Goal: Check status: Check status

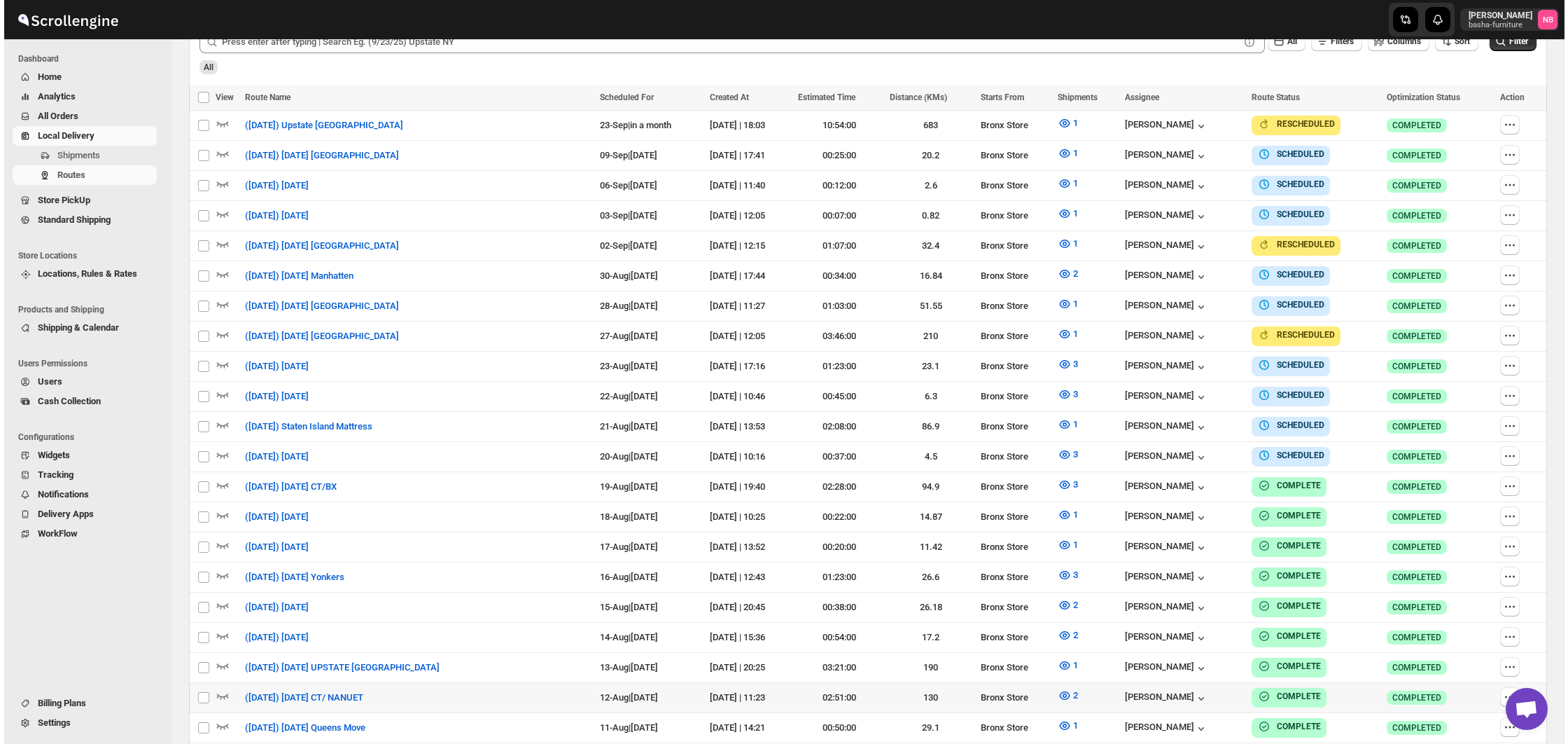
scroll to position [451, 0]
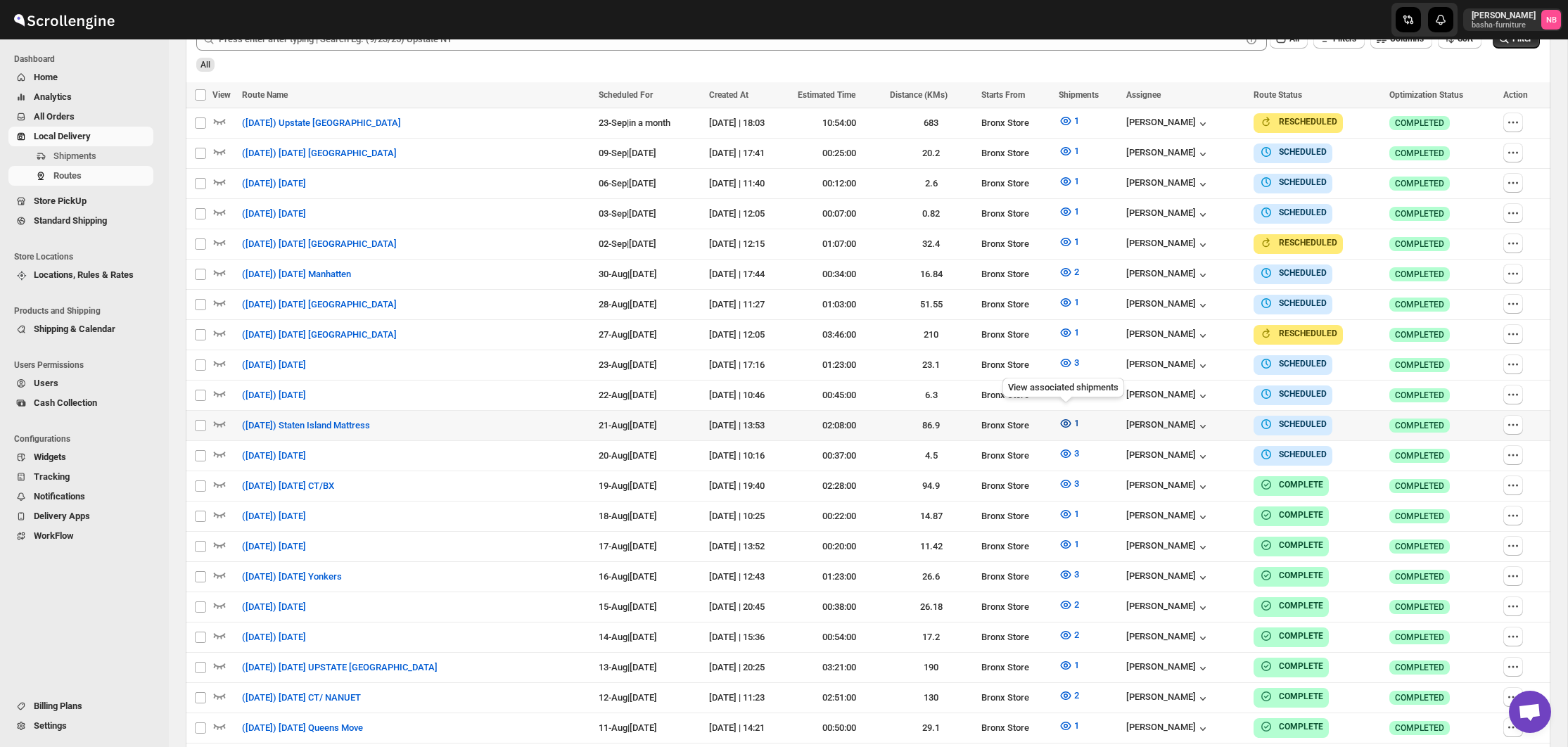
click at [1066, 419] on icon "button" at bounding box center [1066, 423] width 11 height 9
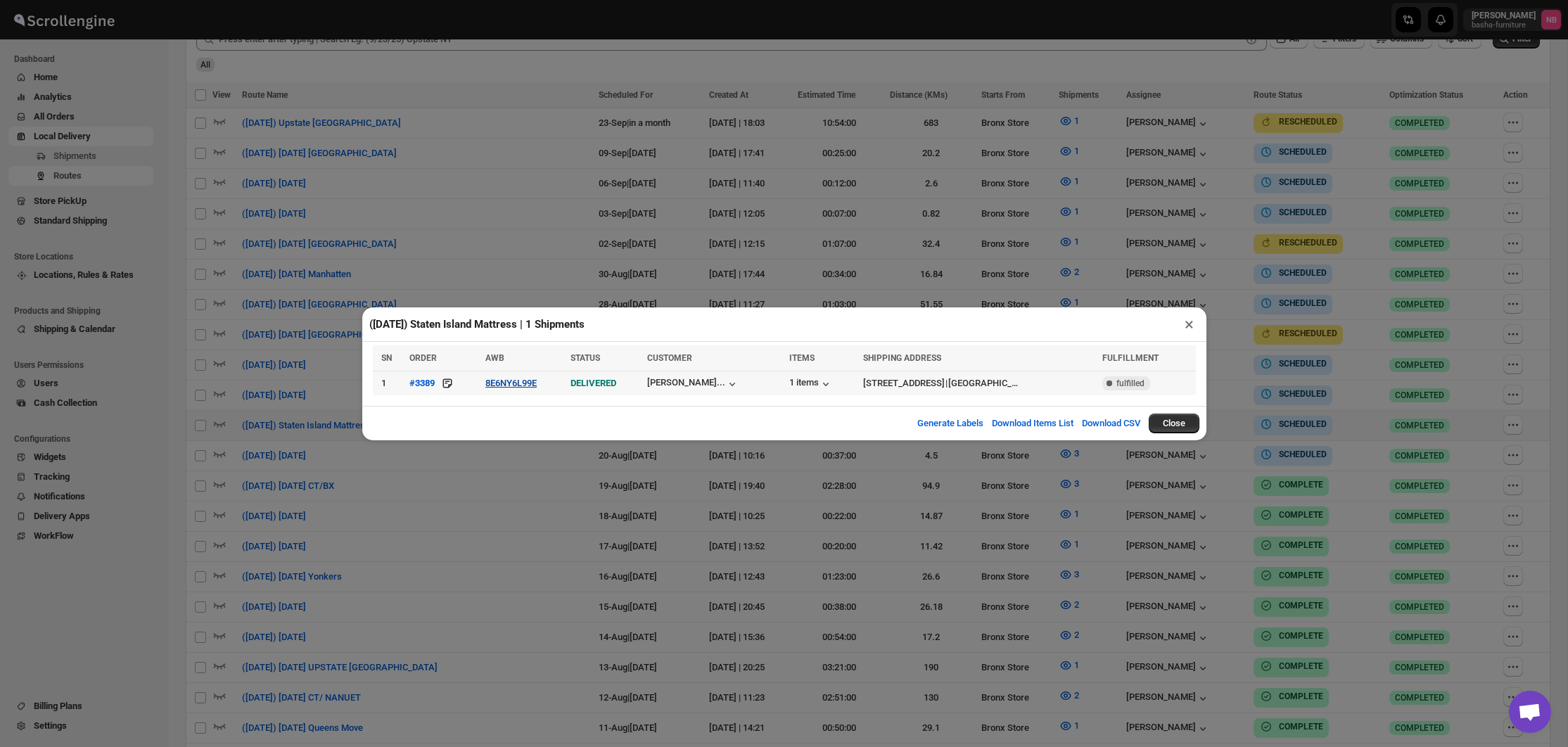
click at [507, 384] on button "8E6NY6L99E" at bounding box center [511, 383] width 51 height 11
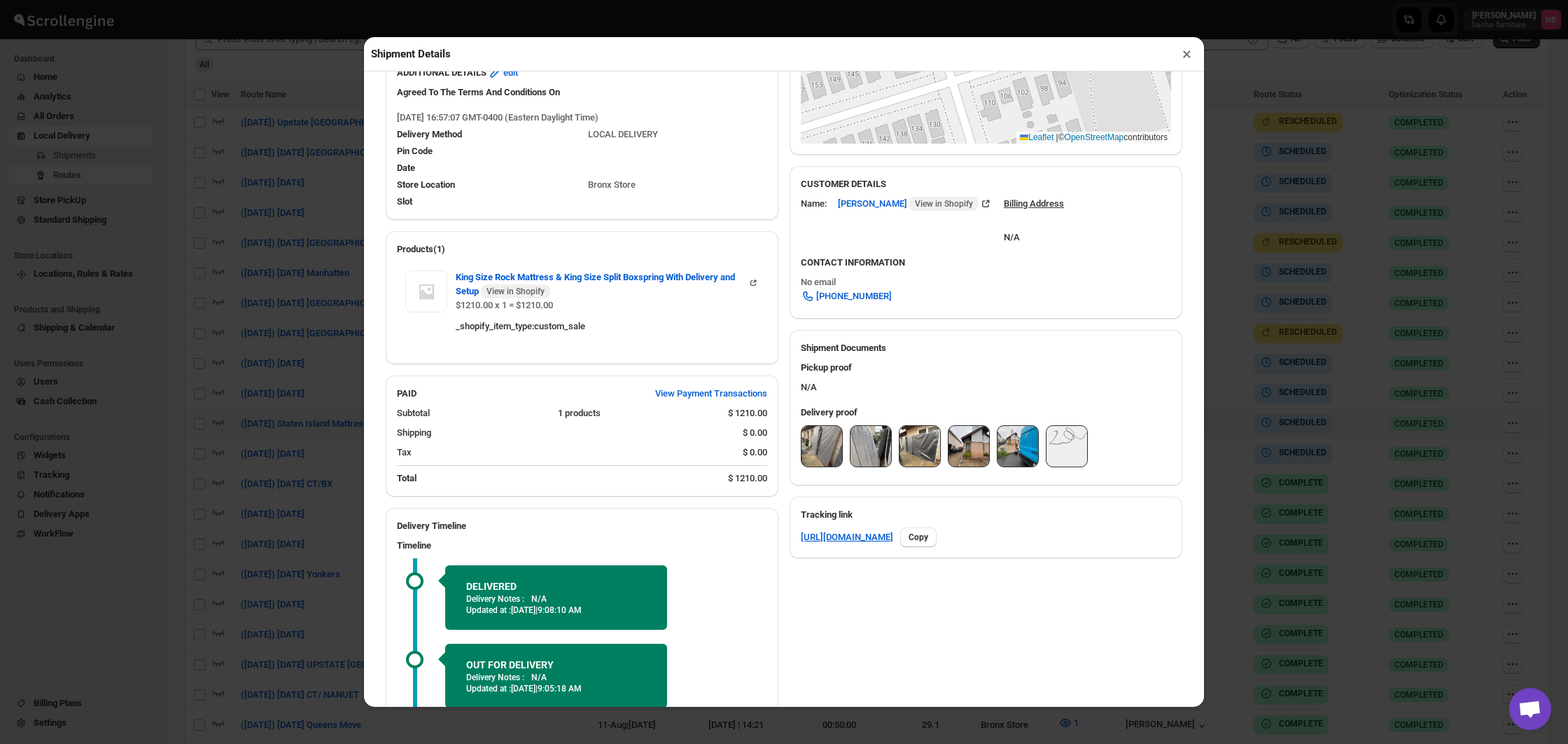
scroll to position [357, 0]
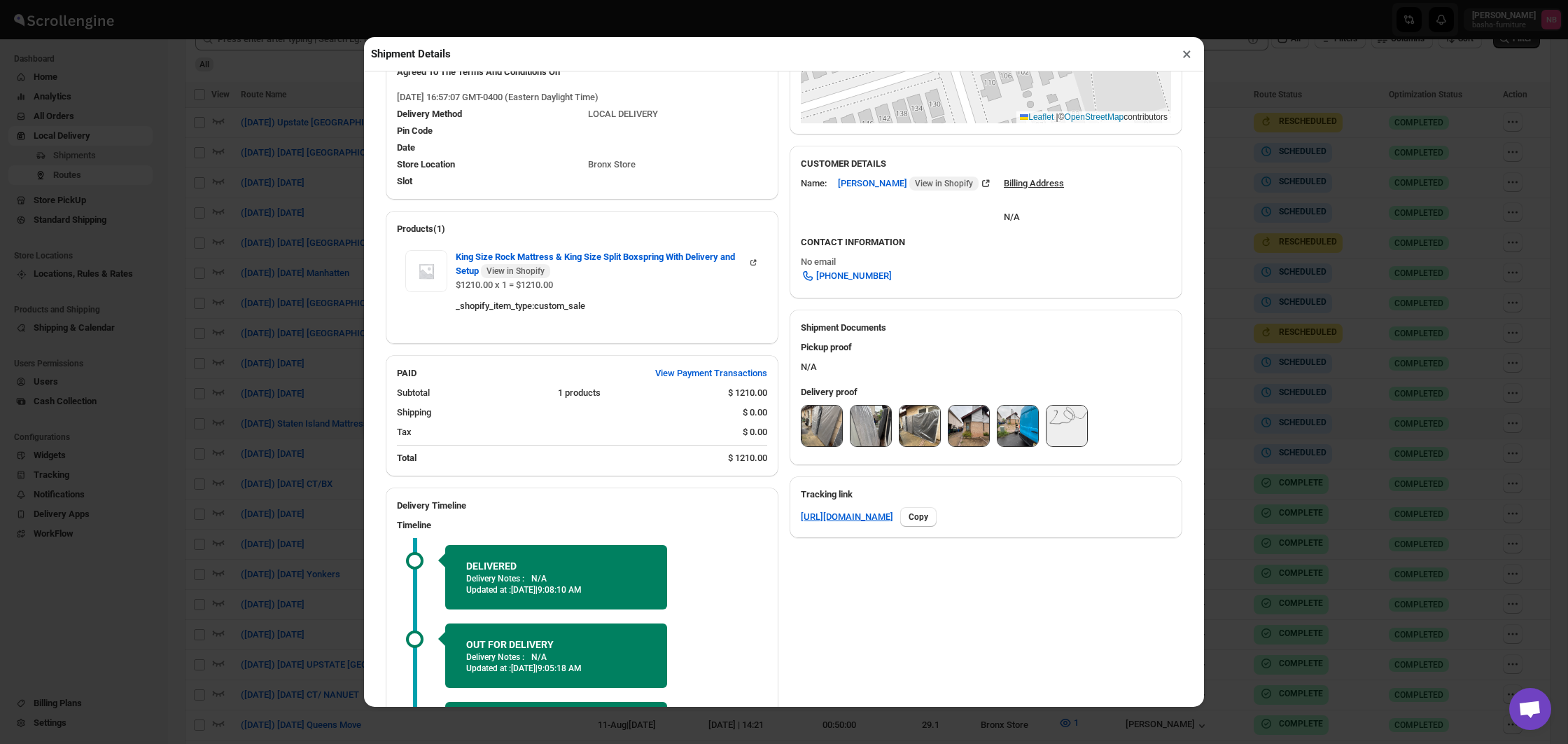
click at [829, 428] on img at bounding box center [821, 425] width 40 height 40
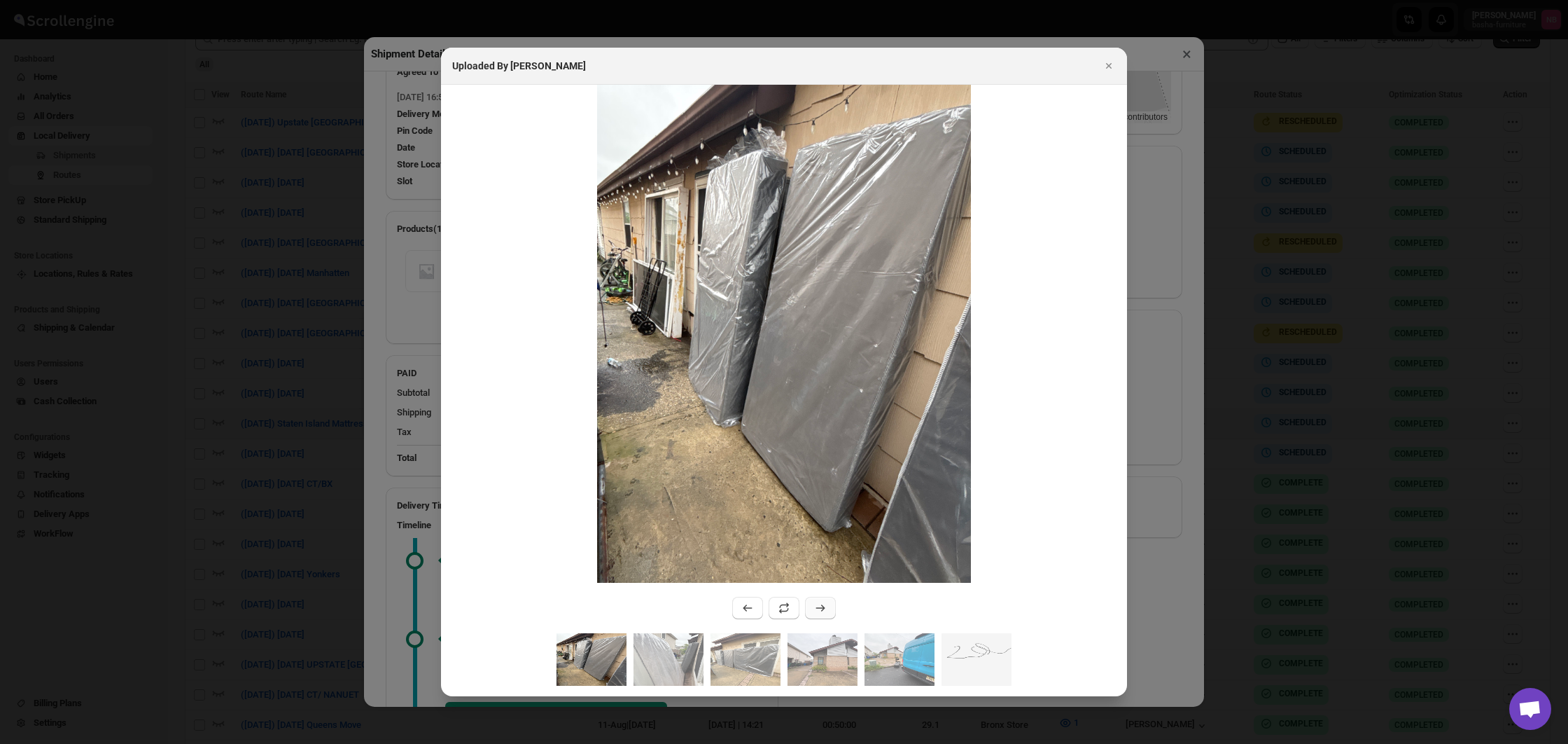
click at [820, 607] on icon ":r34f4:" at bounding box center [820, 607] width 14 height 14
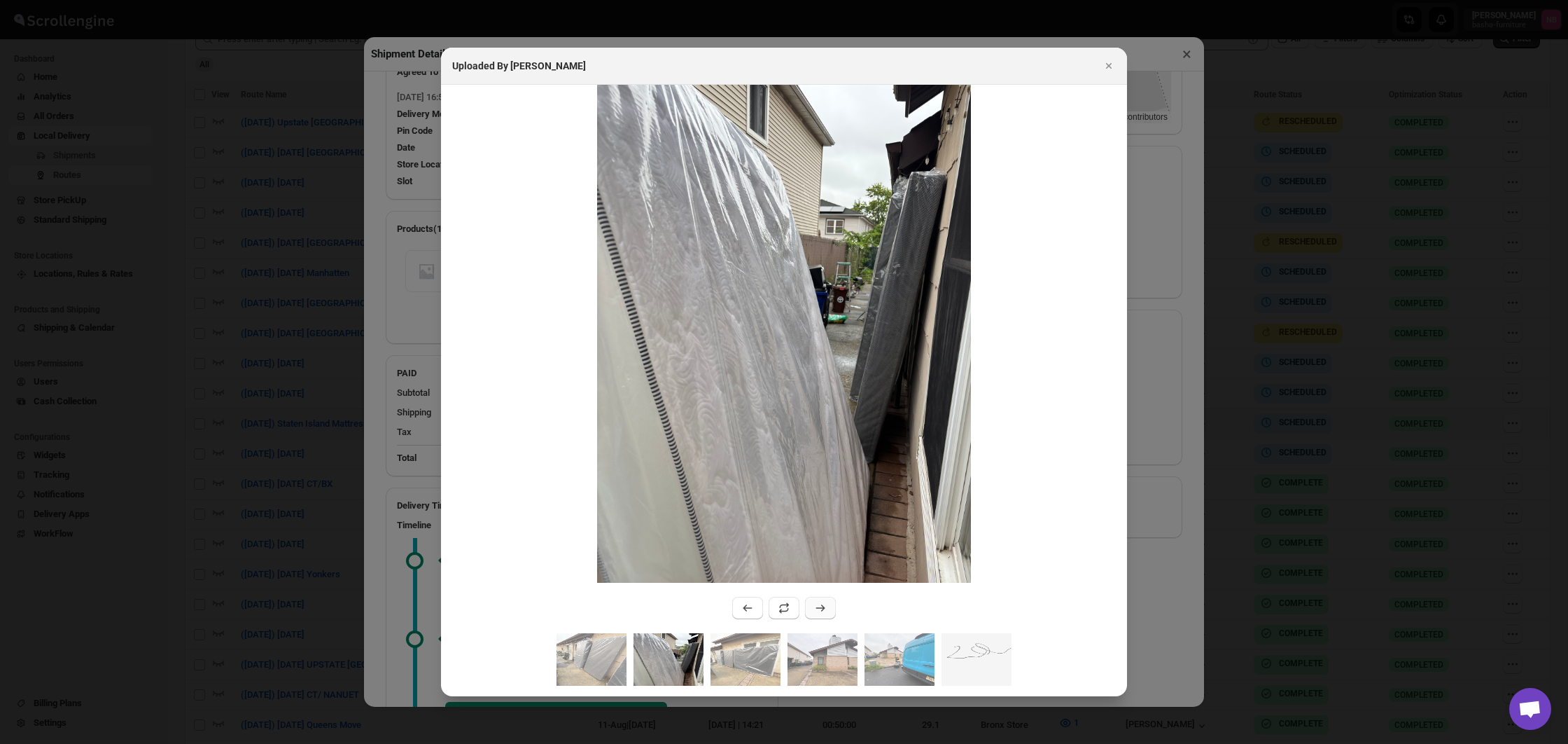
click at [820, 607] on icon ":r34f4:" at bounding box center [820, 607] width 14 height 14
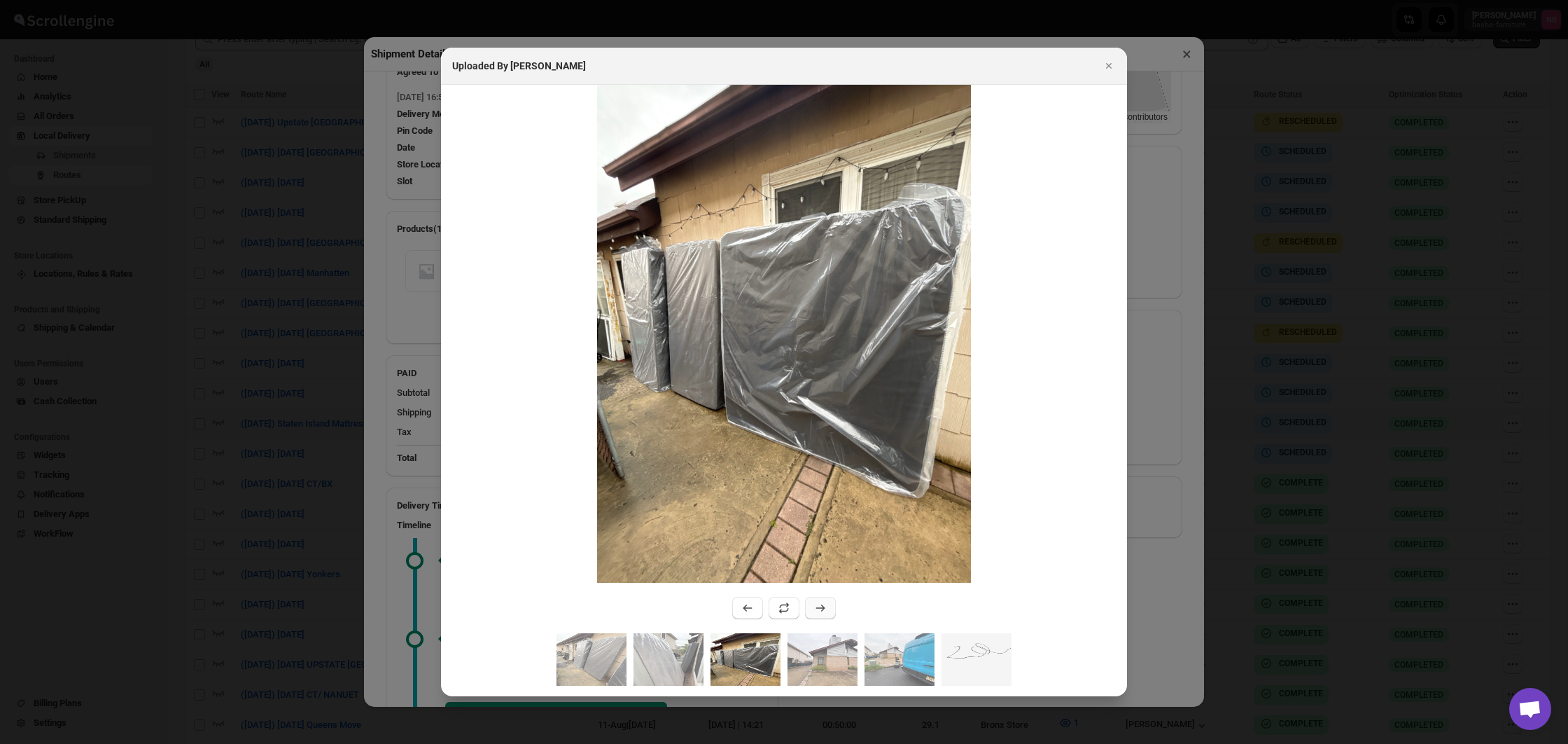
click at [820, 607] on icon ":r34f4:" at bounding box center [820, 607] width 14 height 14
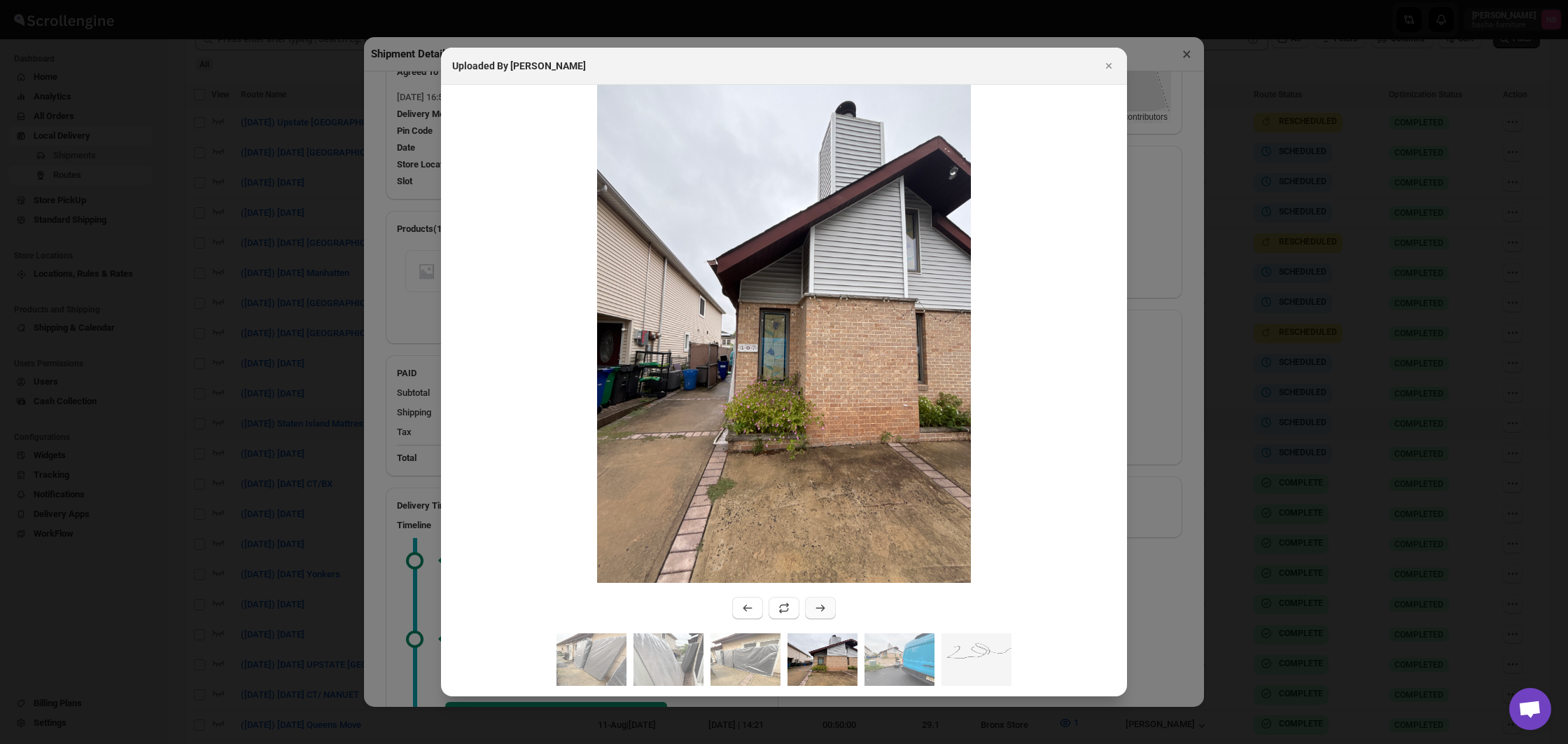
click at [820, 607] on icon ":r34f4:" at bounding box center [820, 607] width 14 height 14
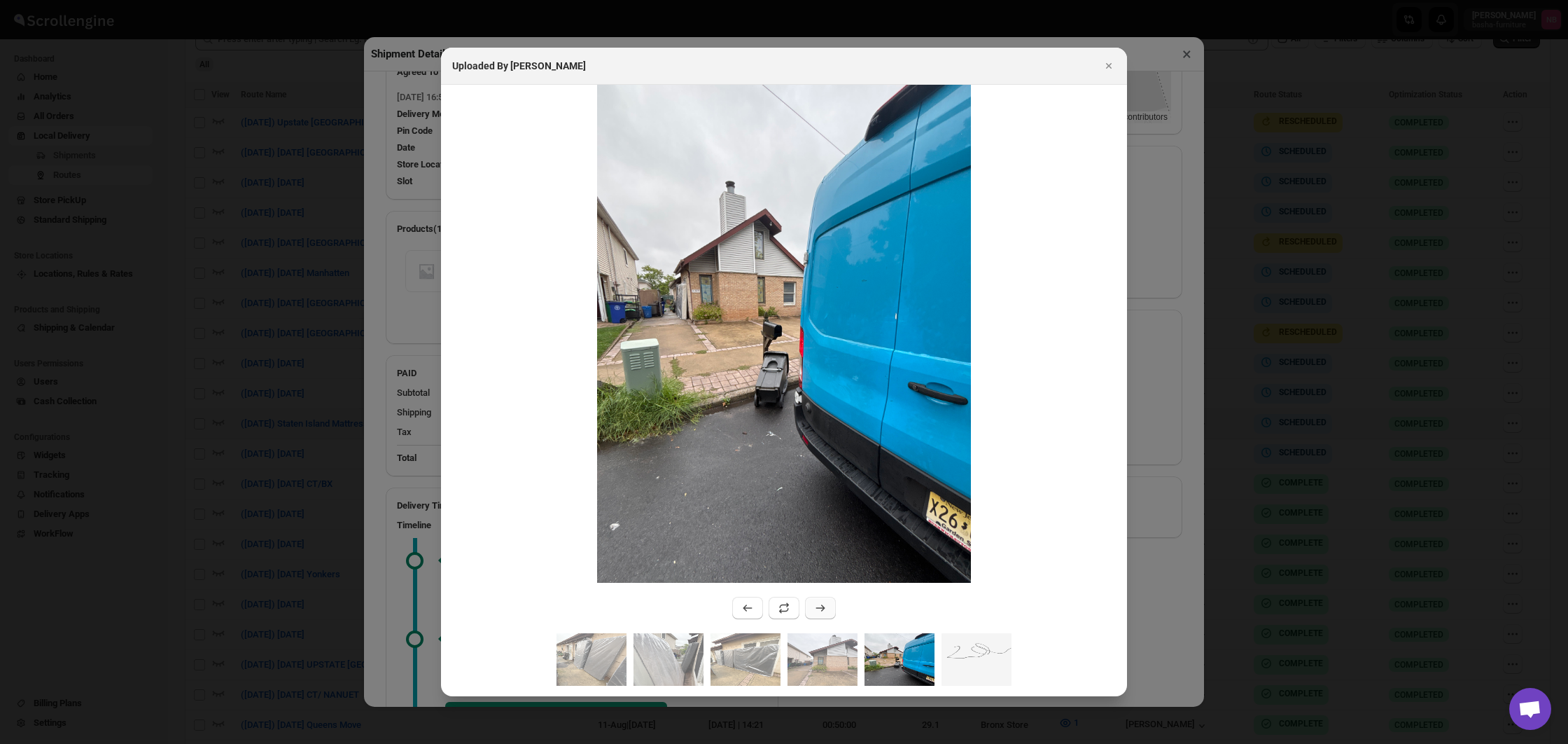
click at [820, 607] on icon ":r34f4:" at bounding box center [820, 607] width 14 height 14
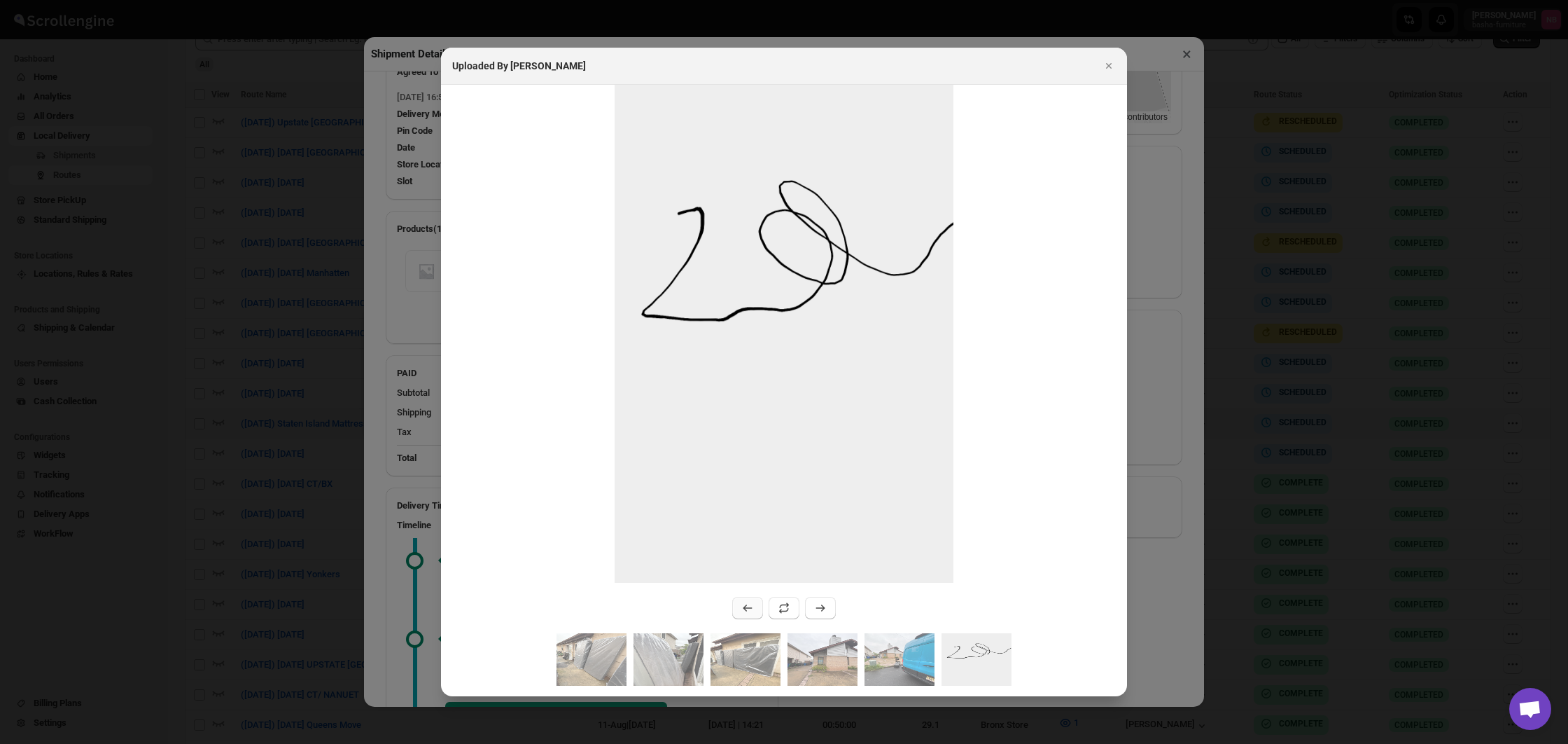
click at [744, 606] on icon ":r34f4:" at bounding box center [748, 607] width 14 height 14
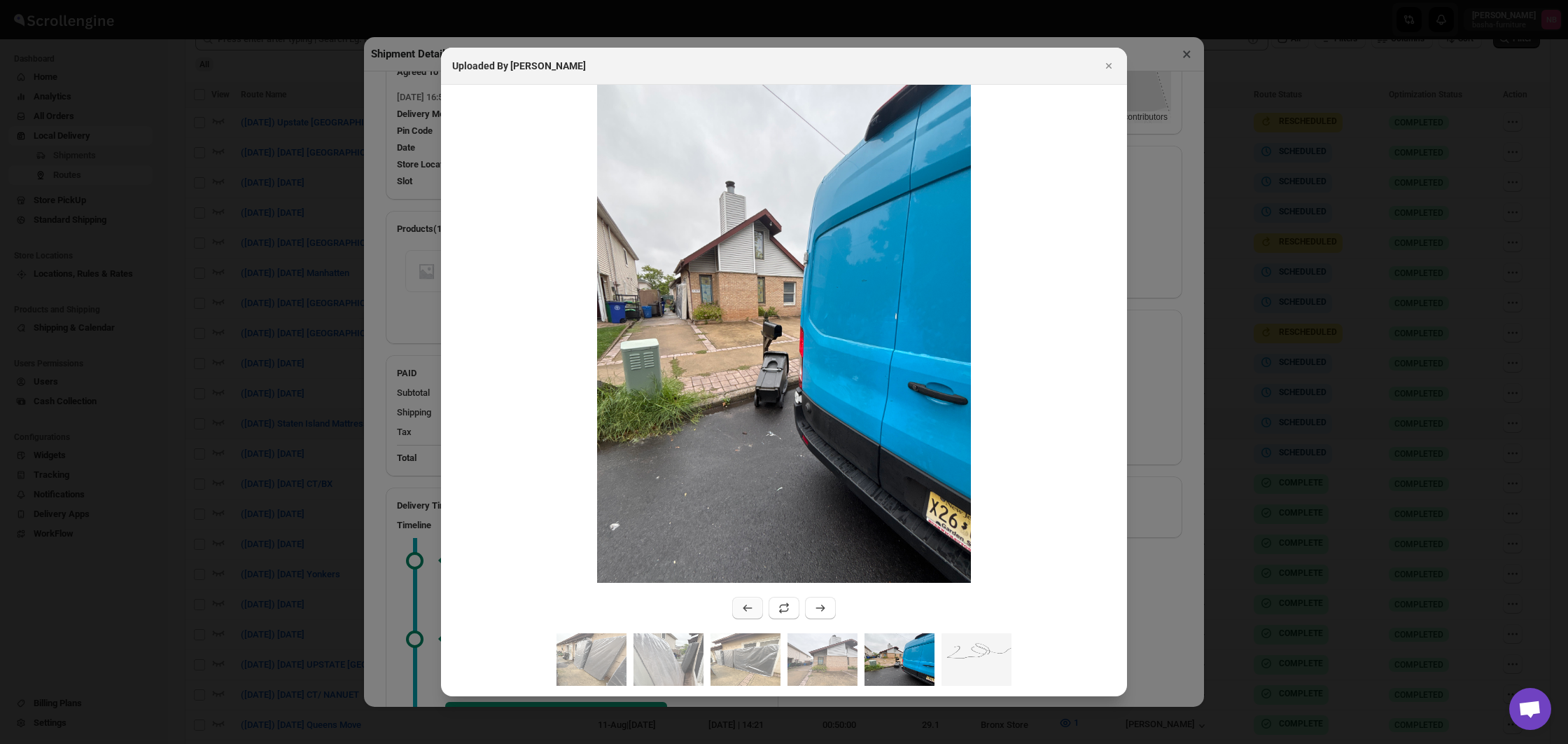
click at [744, 606] on icon ":r34f4:" at bounding box center [748, 607] width 14 height 14
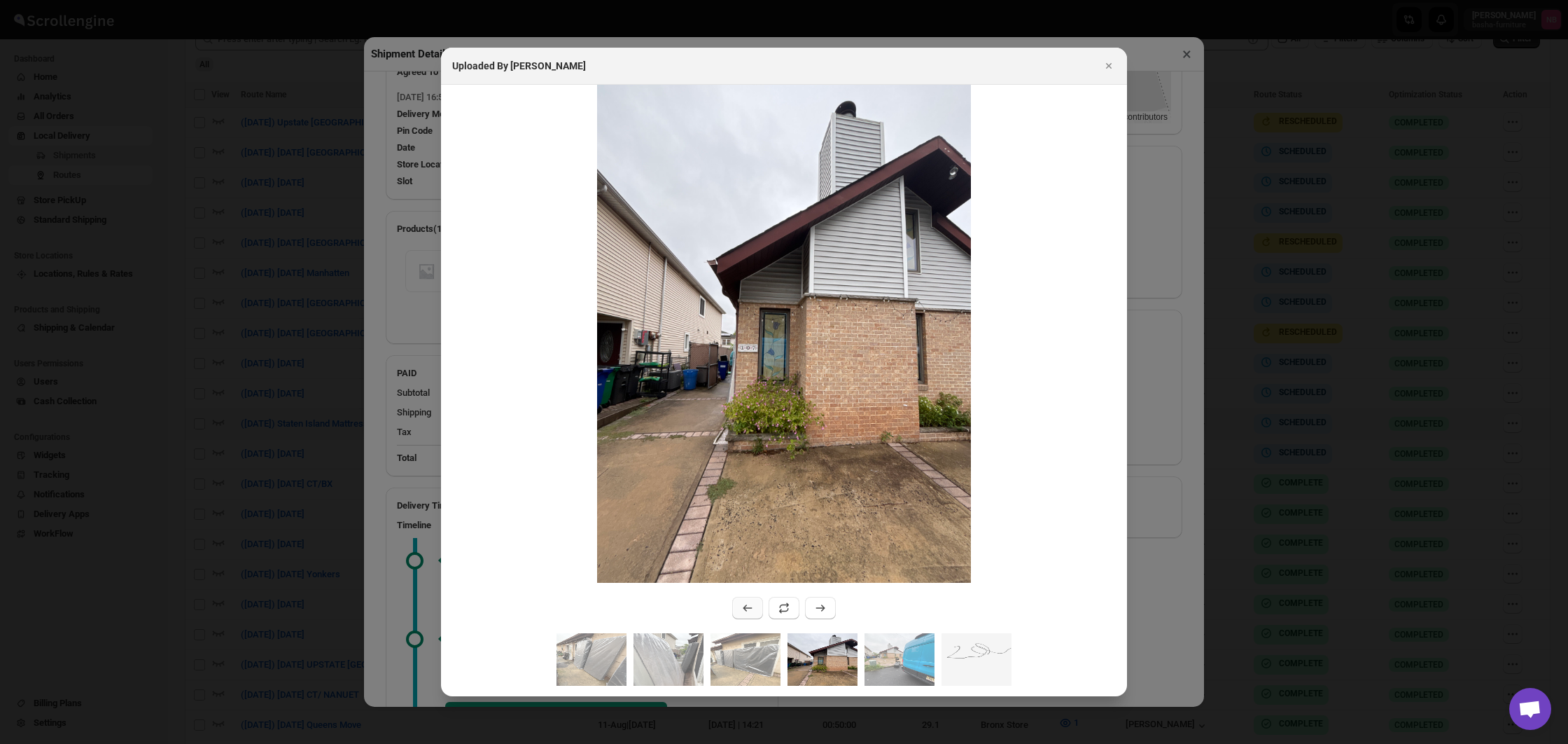
click at [744, 606] on icon ":r34f4:" at bounding box center [748, 607] width 14 height 14
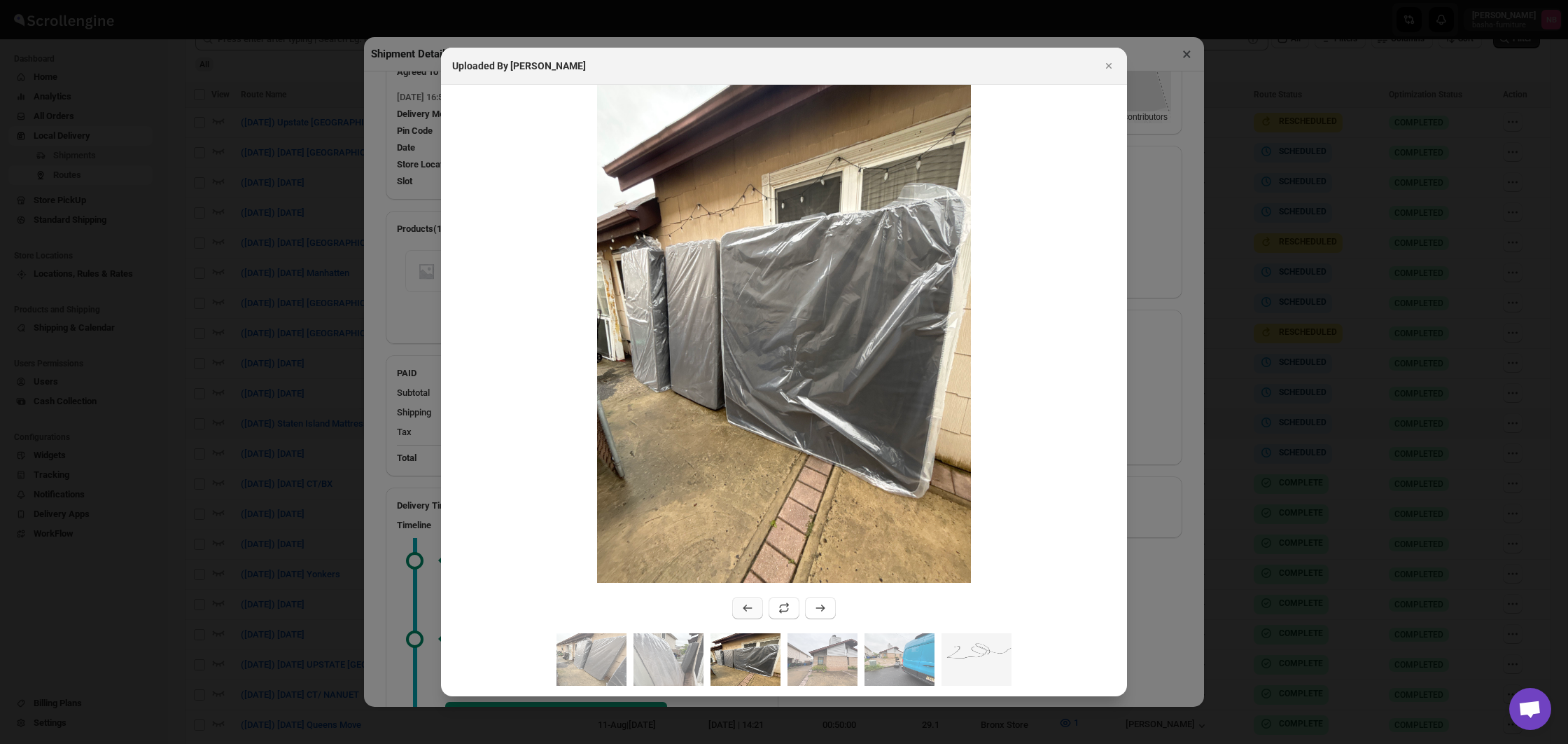
click at [744, 606] on icon ":r34f4:" at bounding box center [748, 607] width 14 height 14
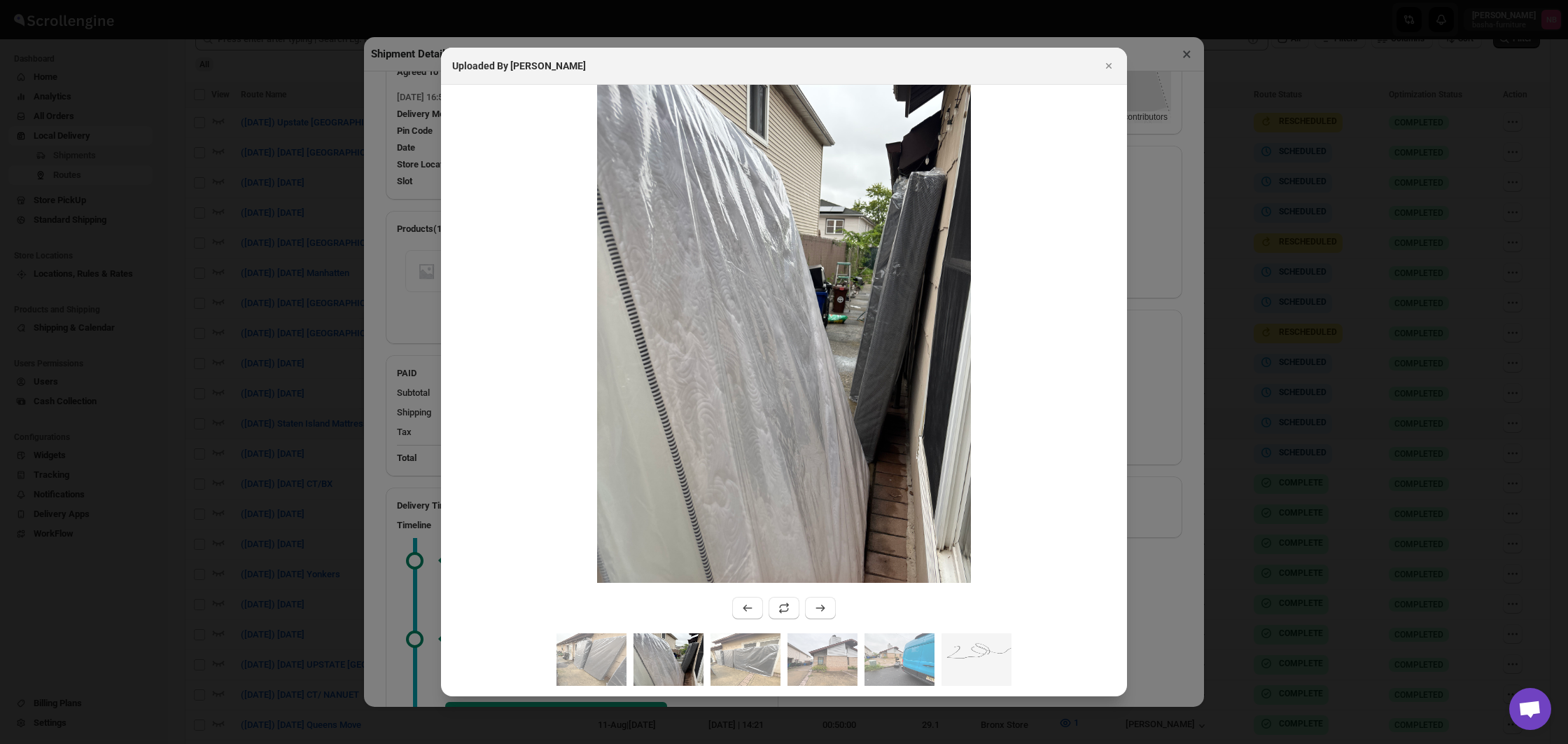
click at [268, 434] on div at bounding box center [784, 372] width 1568 height 744
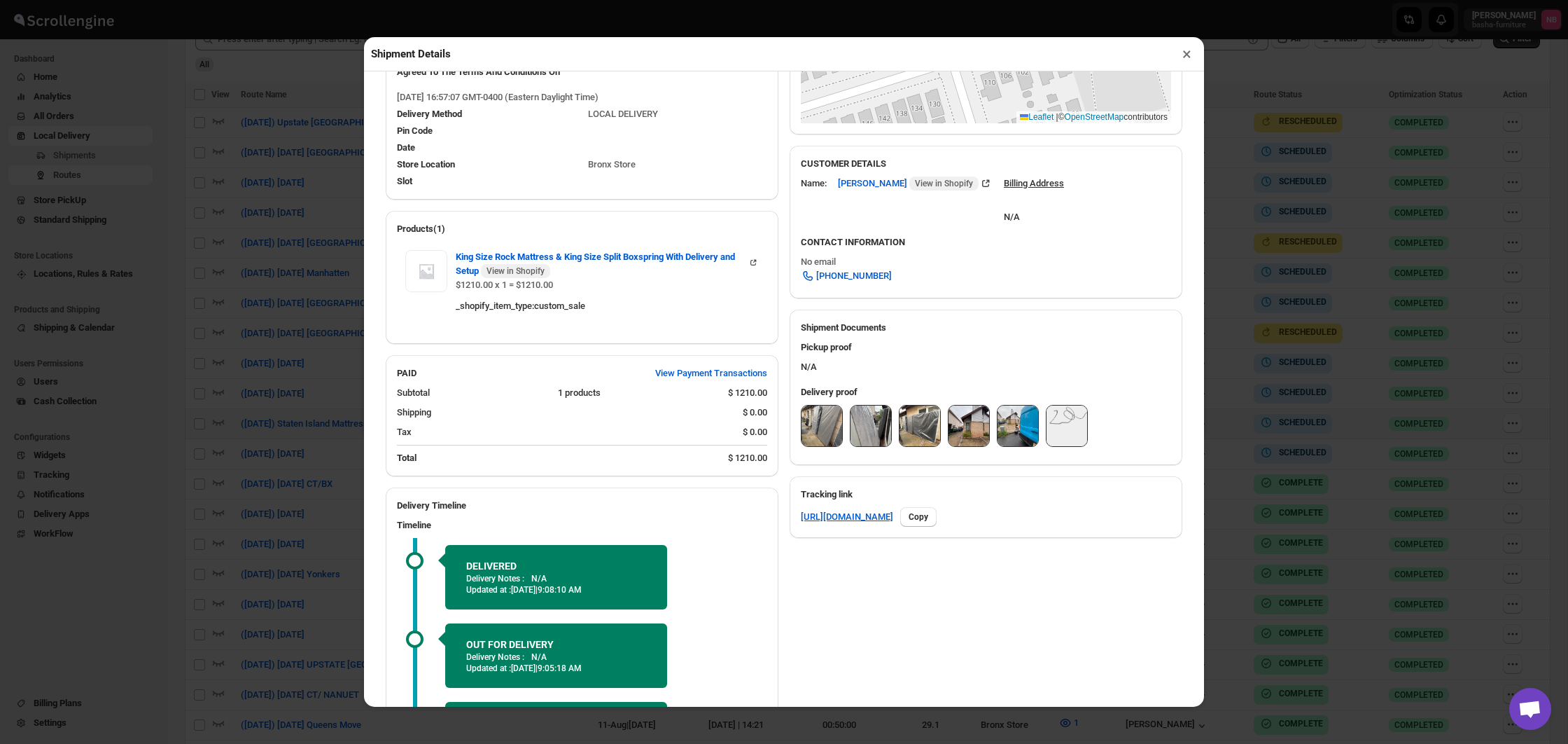
click at [268, 434] on div "Shipment Details × #3389 Awb : 8E6NY6L99E DATE [DATE] | 17:02 Success DELIVERED…" at bounding box center [784, 372] width 1568 height 744
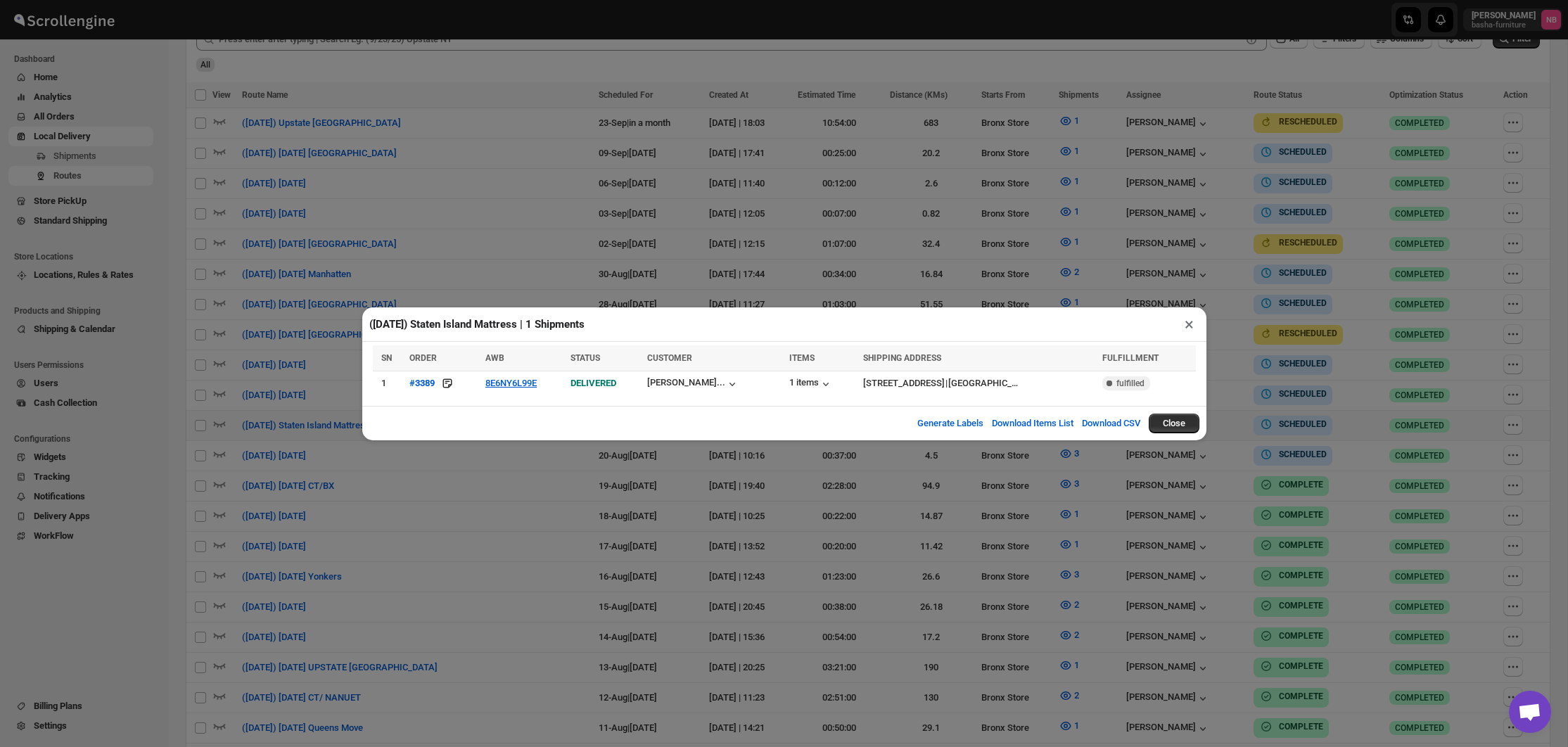
click at [654, 510] on div "([DATE]) Staten Island Mattress | 1 Shipments × SN ORDER AWB STATUS CUSTOMER IT…" at bounding box center [784, 373] width 1568 height 747
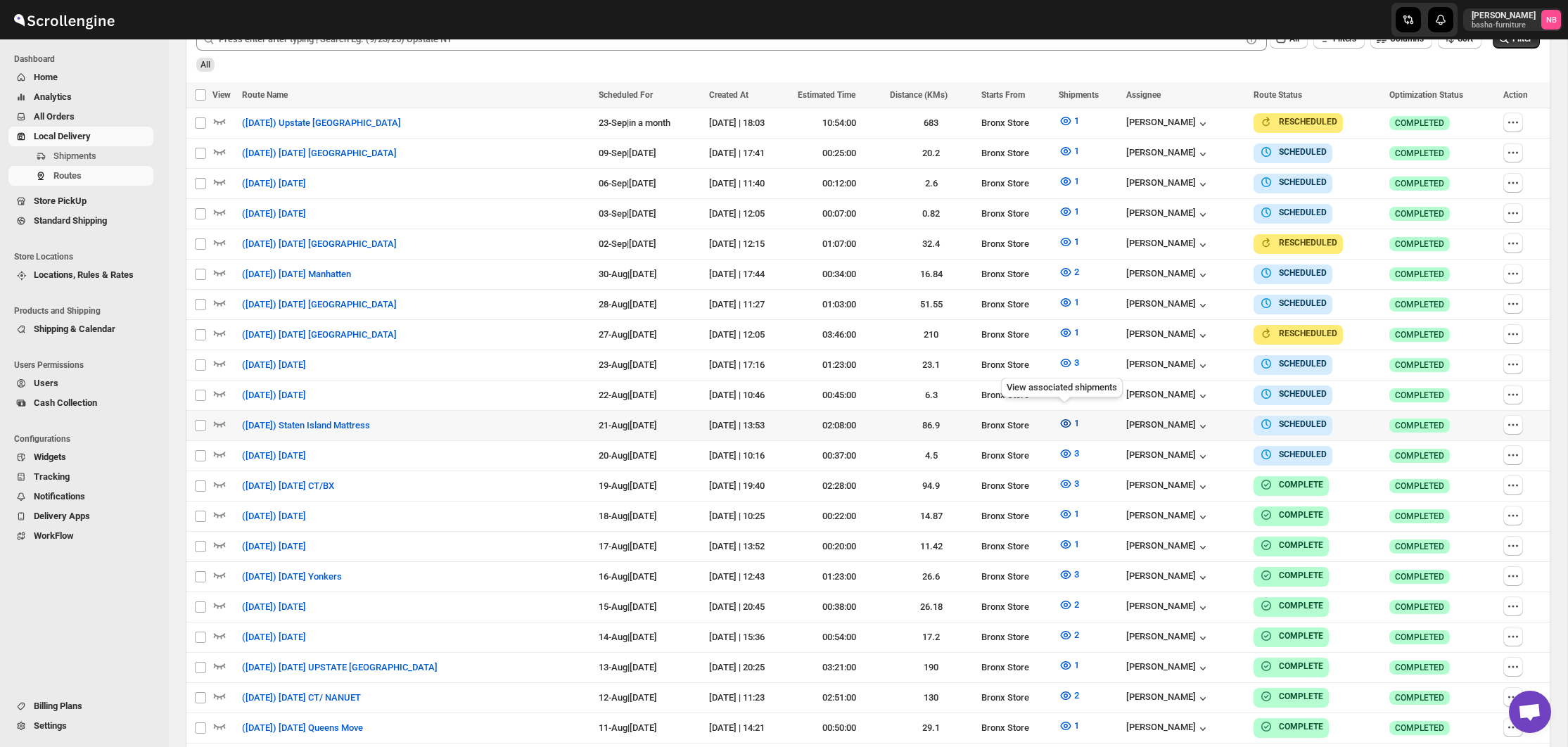
click at [1064, 421] on icon "button" at bounding box center [1066, 423] width 4 height 4
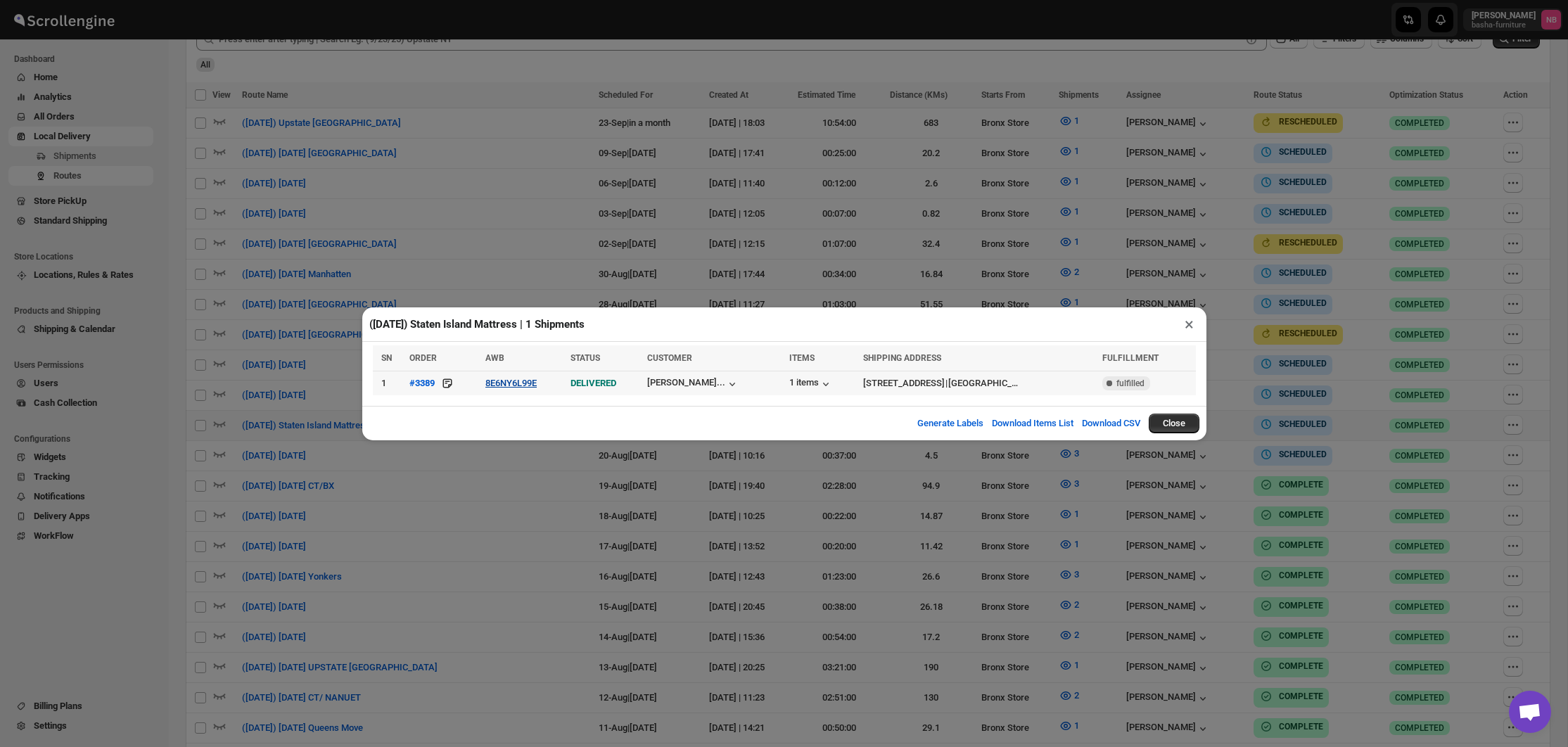
click at [524, 386] on button "8E6NY6L99E" at bounding box center [511, 383] width 51 height 11
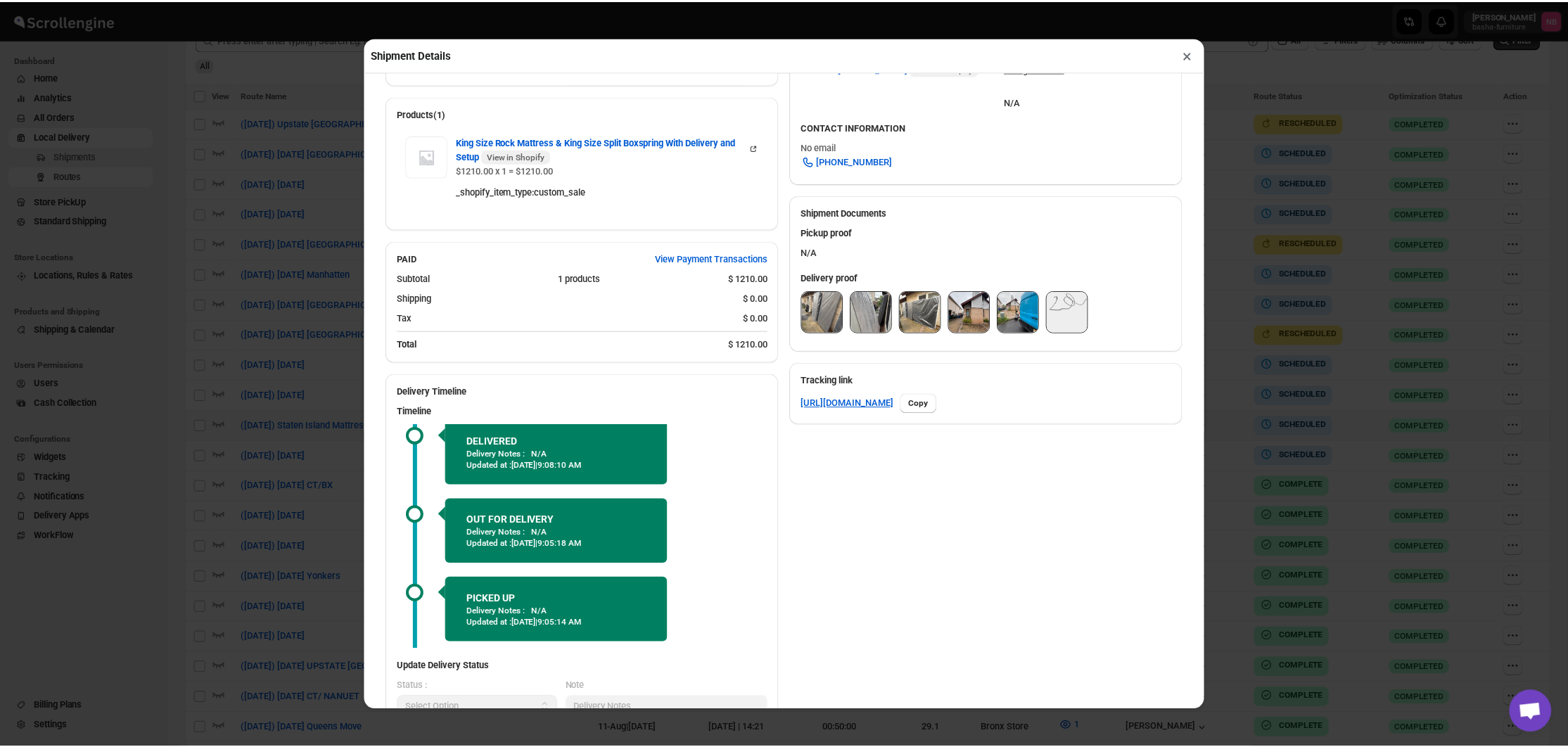
scroll to position [11, 0]
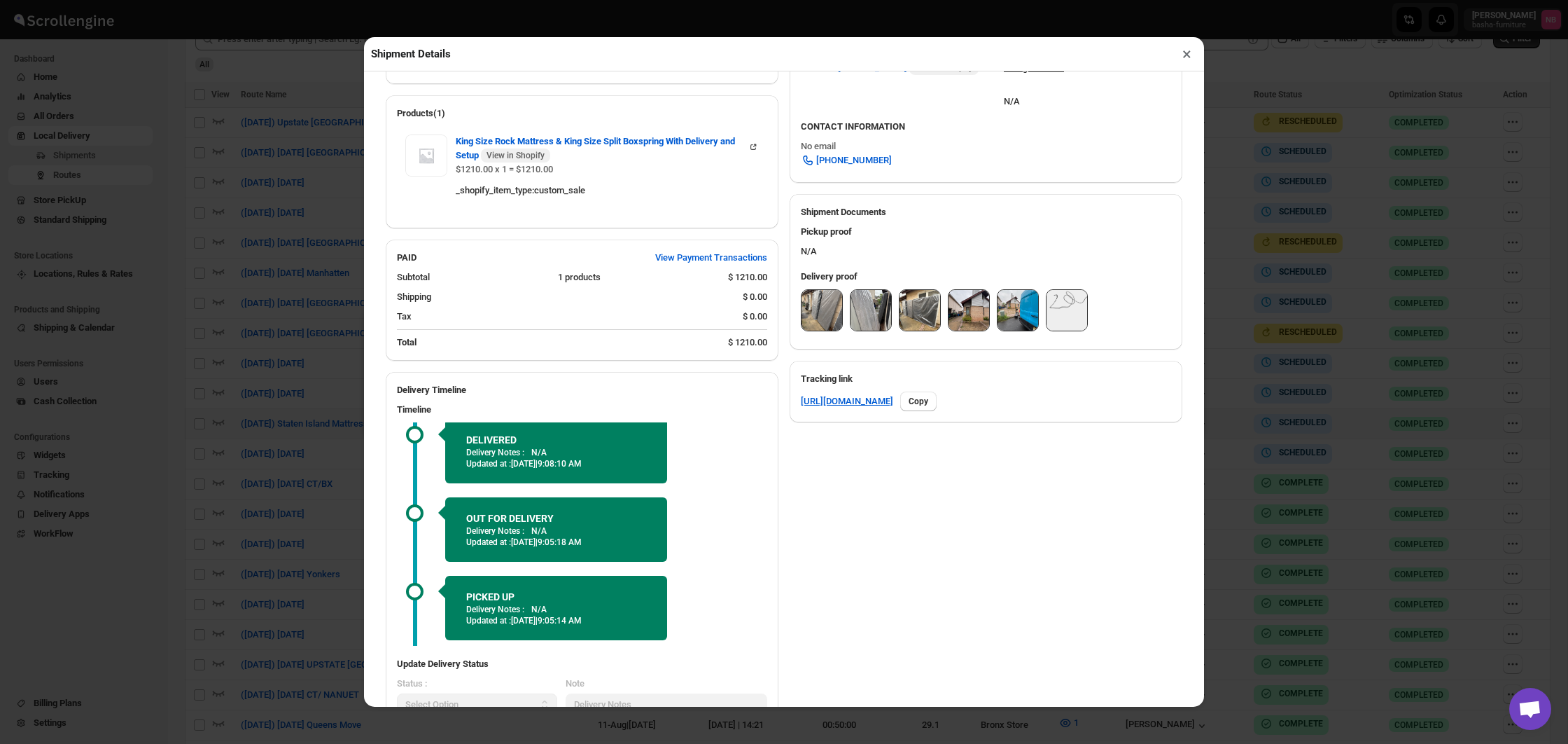
drag, startPoint x: 281, startPoint y: 349, endPoint x: 289, endPoint y: 349, distance: 8.0
click at [281, 349] on div "Shipment Details × #3389 Awb : 8E6NY6L99E DATE [DATE] | 17:02 Success DELIVERED…" at bounding box center [784, 372] width 1568 height 744
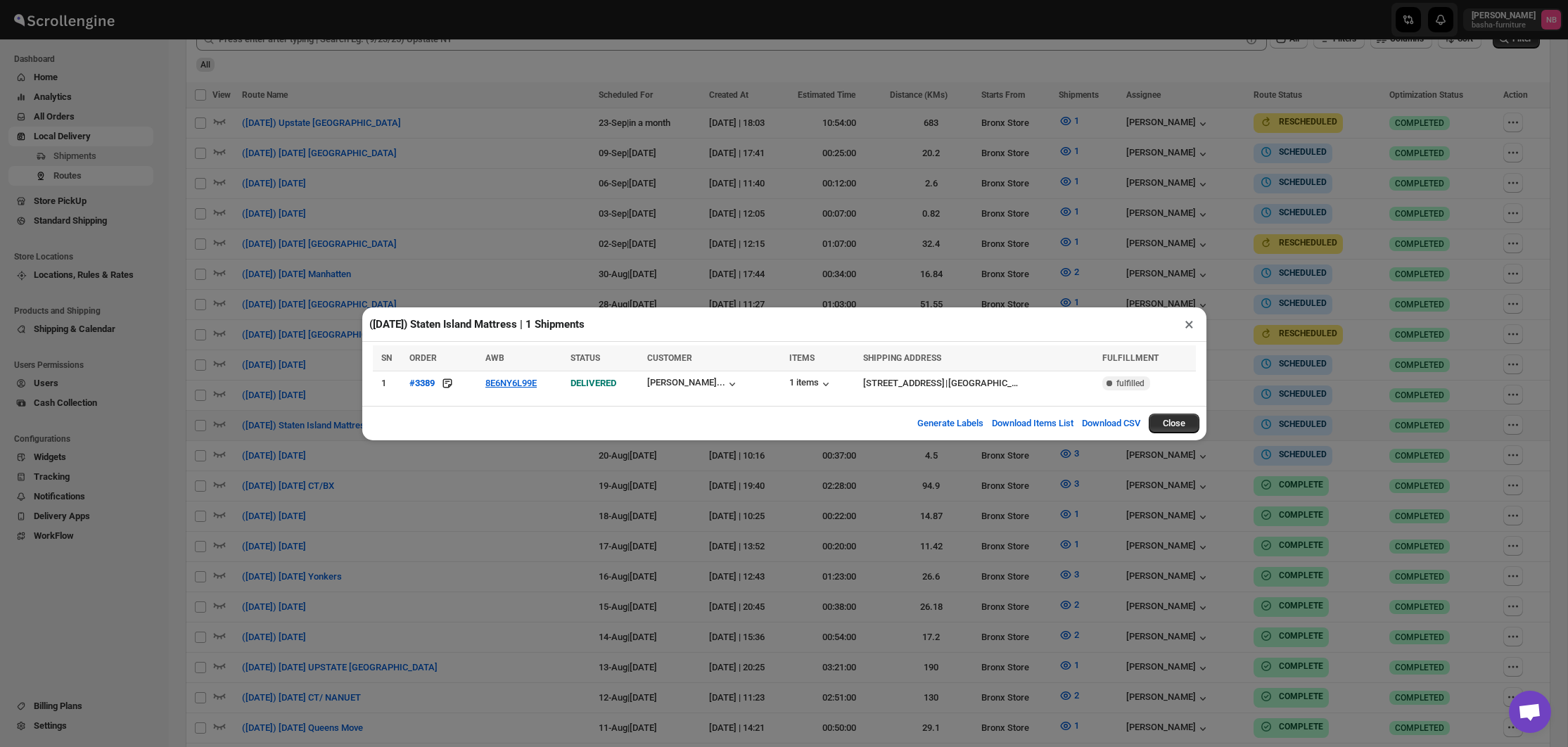
click at [887, 496] on div "([DATE]) Staten Island Mattress | 1 Shipments × SN ORDER AWB STATUS CUSTOMER IT…" at bounding box center [784, 373] width 1568 height 747
